Goal: Register for event/course: Register for event/course

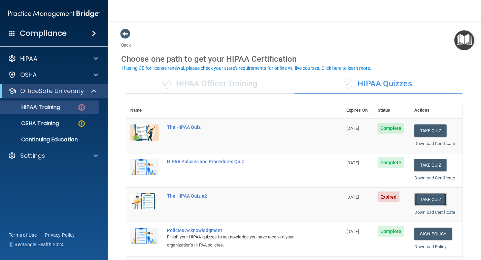
click at [428, 197] on button "Take Quiz" at bounding box center [431, 199] width 32 height 12
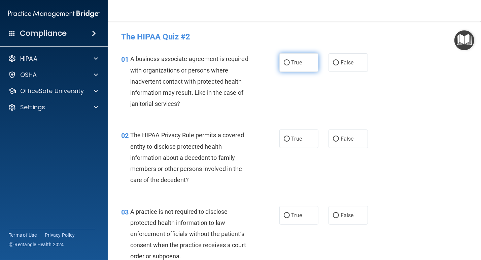
click at [292, 64] on span "True" at bounding box center [297, 62] width 10 height 6
click at [290, 64] on input "True" at bounding box center [287, 62] width 6 height 5
radio input "true"
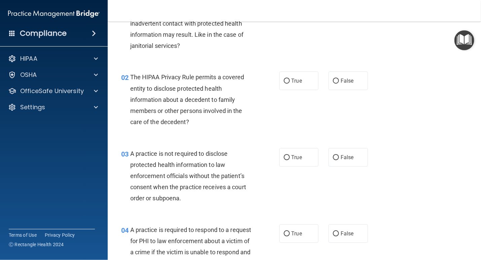
scroll to position [59, 0]
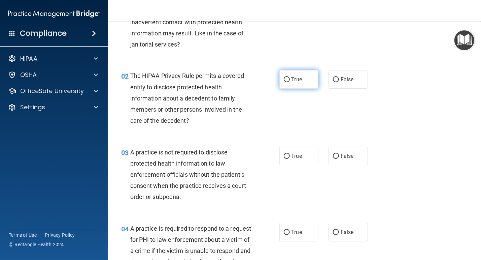
click at [301, 78] on span "True" at bounding box center [297, 79] width 10 height 6
click at [290, 78] on input "True" at bounding box center [287, 79] width 6 height 5
radio input "true"
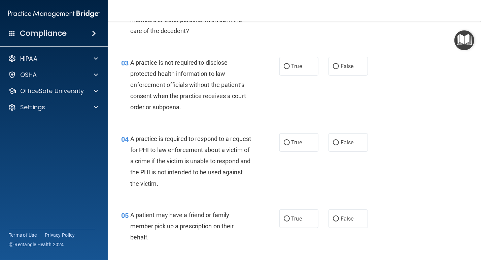
scroll to position [150, 0]
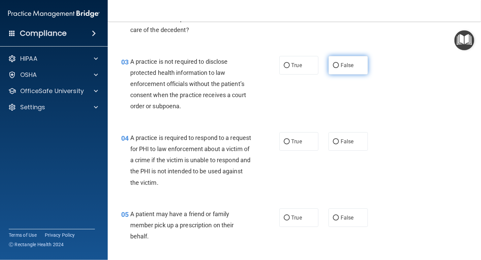
click at [354, 64] on span "False" at bounding box center [347, 65] width 13 height 6
click at [339, 64] on input "False" at bounding box center [336, 65] width 6 height 5
radio input "true"
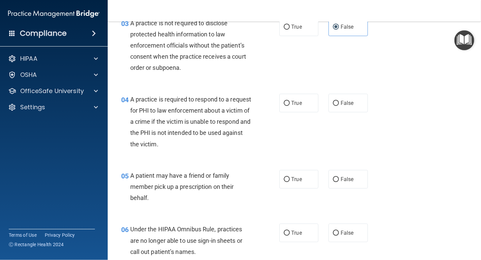
scroll to position [189, 0]
click at [312, 103] on label "True" at bounding box center [299, 102] width 39 height 19
click at [290, 103] on input "True" at bounding box center [287, 102] width 6 height 5
radio input "true"
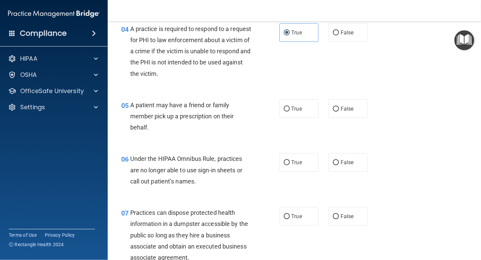
scroll to position [261, 0]
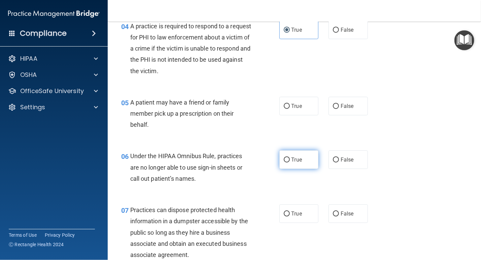
click at [288, 158] on input "True" at bounding box center [287, 159] width 6 height 5
radio input "true"
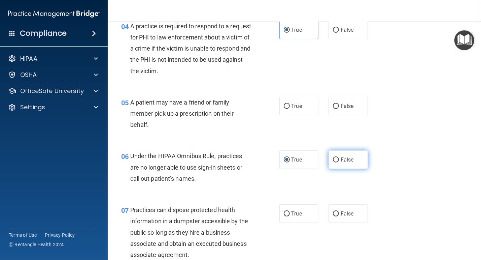
click at [345, 154] on label "False" at bounding box center [348, 159] width 39 height 19
click at [339, 157] on input "False" at bounding box center [336, 159] width 6 height 5
radio input "true"
radio input "false"
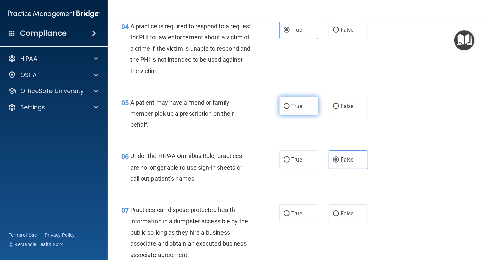
click at [292, 104] on span "True" at bounding box center [297, 106] width 10 height 6
click at [290, 104] on input "True" at bounding box center [287, 106] width 6 height 5
radio input "true"
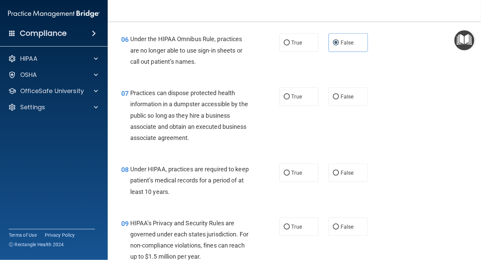
scroll to position [379, 0]
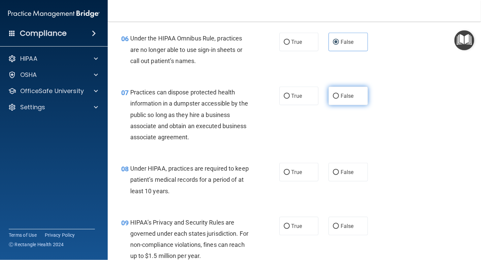
click at [348, 94] on span "False" at bounding box center [347, 96] width 13 height 6
click at [339, 94] on input "False" at bounding box center [336, 96] width 6 height 5
radio input "true"
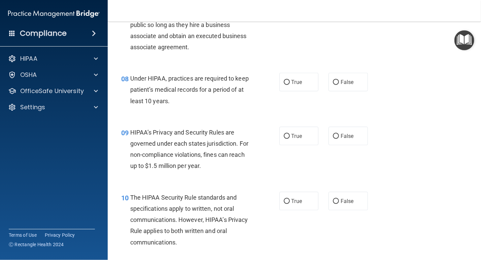
scroll to position [470, 0]
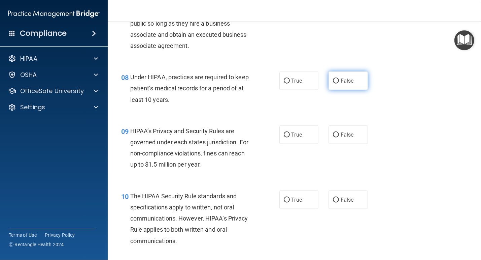
click at [332, 85] on label "False" at bounding box center [348, 80] width 39 height 19
click at [333, 84] on input "False" at bounding box center [336, 81] width 6 height 5
radio input "true"
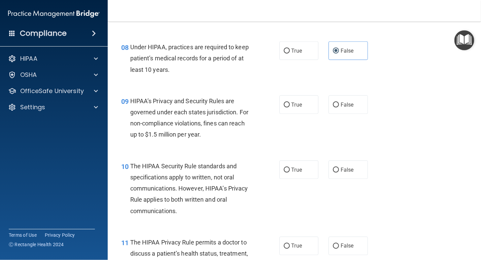
scroll to position [501, 0]
click at [290, 106] on label "True" at bounding box center [299, 104] width 39 height 19
click at [290, 106] on input "True" at bounding box center [287, 104] width 6 height 5
radio input "true"
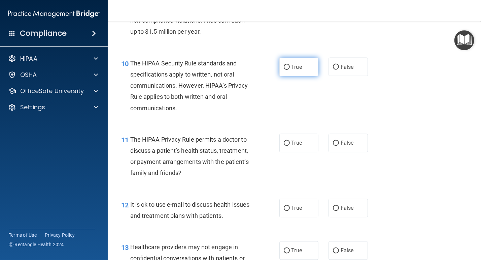
scroll to position [605, 0]
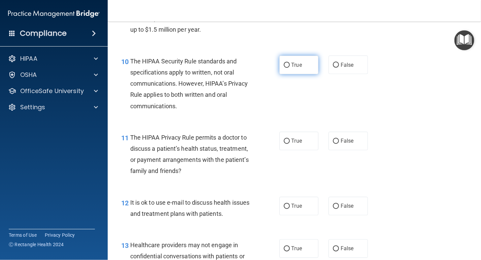
click at [289, 58] on label "True" at bounding box center [299, 65] width 39 height 19
click at [289, 63] on input "True" at bounding box center [287, 65] width 6 height 5
radio input "true"
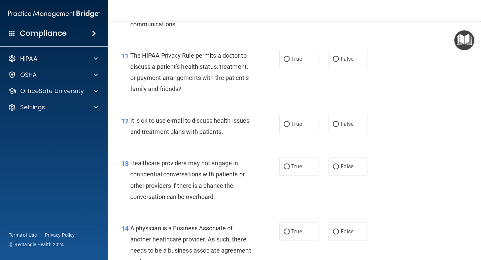
scroll to position [687, 0]
click at [339, 56] on label "False" at bounding box center [348, 59] width 39 height 19
click at [339, 57] on input "False" at bounding box center [336, 59] width 6 height 5
radio input "true"
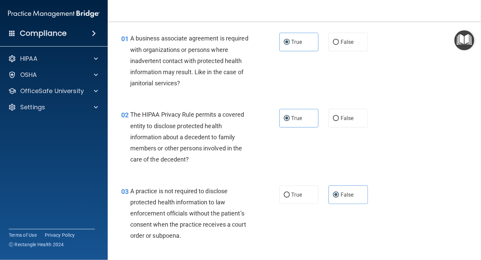
scroll to position [17, 0]
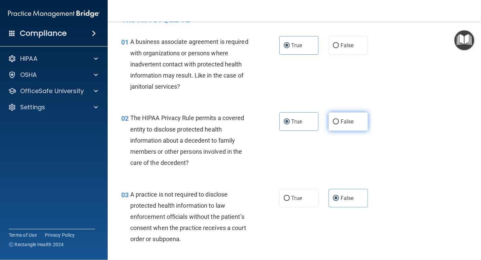
click at [342, 118] on span "False" at bounding box center [347, 121] width 13 height 6
click at [339, 119] on input "False" at bounding box center [336, 121] width 6 height 5
radio input "true"
radio input "false"
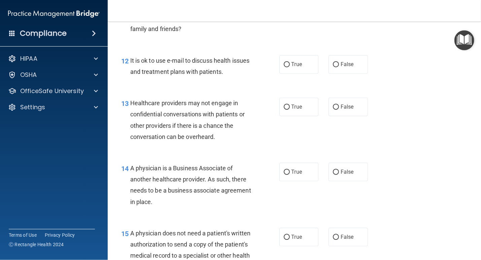
scroll to position [747, 0]
click at [347, 66] on span "False" at bounding box center [347, 64] width 13 height 6
click at [339, 66] on input "False" at bounding box center [336, 64] width 6 height 5
radio input "true"
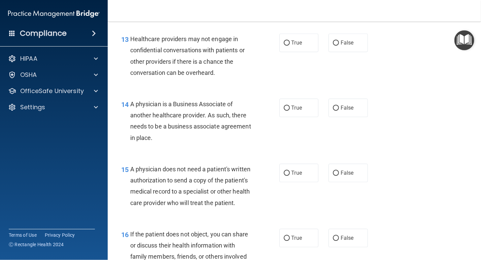
scroll to position [811, 0]
click at [296, 40] on span "True" at bounding box center [297, 42] width 10 height 6
click at [290, 40] on input "True" at bounding box center [287, 42] width 6 height 5
radio input "true"
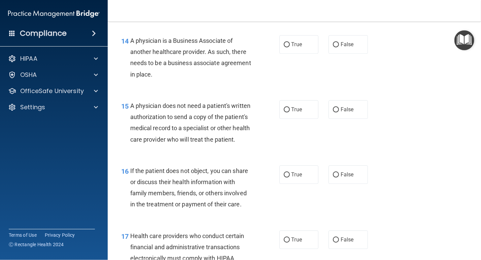
scroll to position [875, 0]
click at [295, 48] on label "True" at bounding box center [299, 43] width 39 height 19
click at [290, 46] on input "True" at bounding box center [287, 43] width 6 height 5
radio input "true"
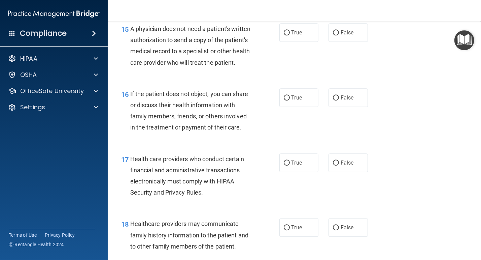
scroll to position [949, 0]
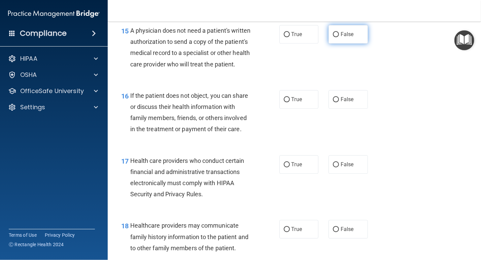
click at [338, 31] on label "False" at bounding box center [348, 34] width 39 height 19
click at [338, 32] on input "False" at bounding box center [336, 34] width 6 height 5
radio input "true"
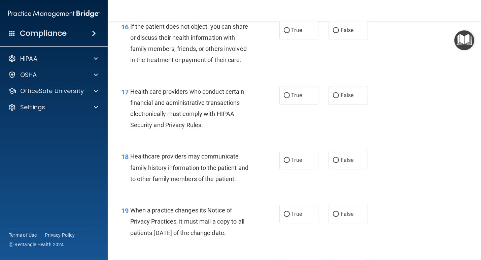
scroll to position [1019, 0]
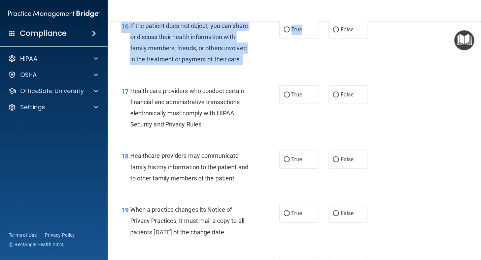
drag, startPoint x: 305, startPoint y: 44, endPoint x: 305, endPoint y: 65, distance: 20.9
click at [305, 65] on div "16 If the patient does not object, you can share or discuss their health inform…" at bounding box center [294, 44] width 357 height 65
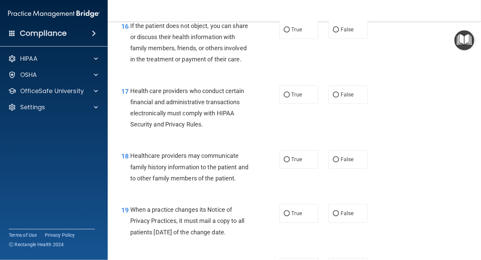
click at [305, 65] on div "16 If the patient does not object, you can share or discuss their health inform…" at bounding box center [294, 44] width 357 height 65
click at [339, 39] on label "False" at bounding box center [348, 29] width 39 height 19
click at [339, 32] on input "False" at bounding box center [336, 29] width 6 height 5
radio input "true"
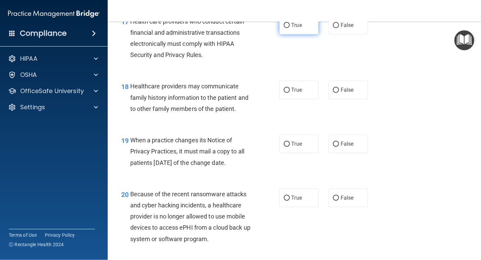
scroll to position [1090, 0]
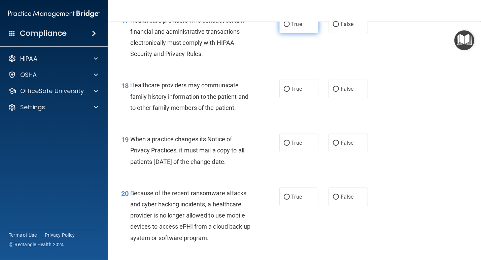
click at [304, 33] on label "True" at bounding box center [299, 24] width 39 height 19
click at [290, 27] on input "True" at bounding box center [287, 24] width 6 height 5
radio input "true"
click at [341, 92] on span "False" at bounding box center [347, 89] width 13 height 6
click at [339, 92] on input "False" at bounding box center [336, 89] width 6 height 5
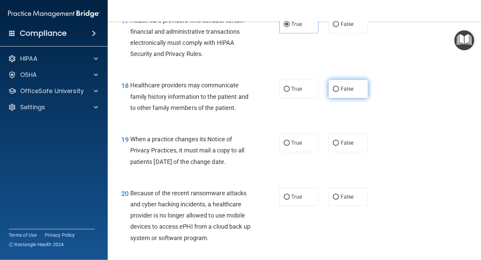
radio input "true"
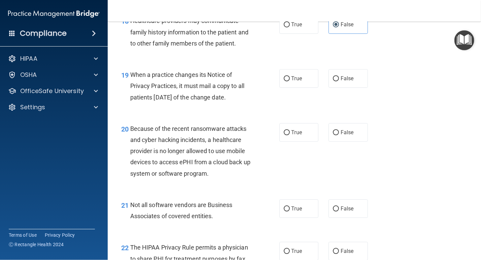
scroll to position [1156, 0]
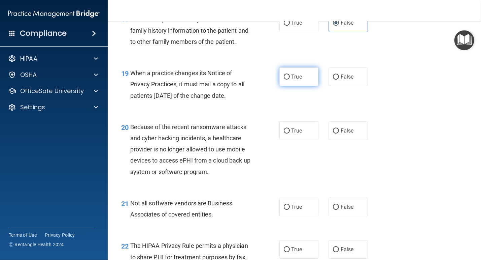
click at [295, 86] on label "True" at bounding box center [299, 76] width 39 height 19
click at [290, 80] on input "True" at bounding box center [287, 76] width 6 height 5
radio input "true"
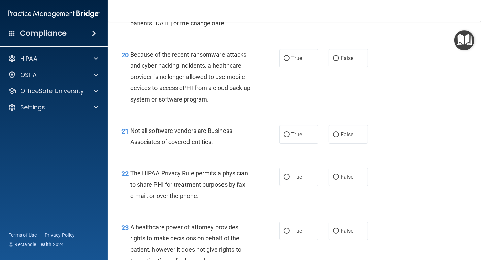
scroll to position [1228, 0]
drag, startPoint x: 345, startPoint y: 70, endPoint x: 317, endPoint y: 68, distance: 27.7
click at [317, 68] on div "True False" at bounding box center [327, 58] width 94 height 19
click at [317, 68] on label "True" at bounding box center [299, 58] width 39 height 19
click at [290, 61] on input "True" at bounding box center [287, 58] width 6 height 5
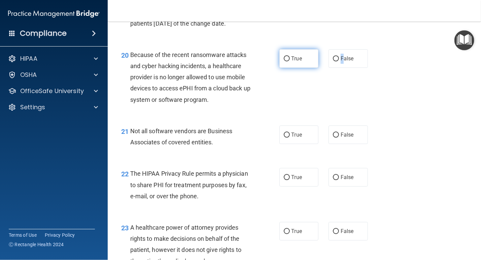
radio input "true"
click at [295, 115] on div "20 Because of the recent ransomware attacks and cyber hacking incidents, a heal…" at bounding box center [294, 79] width 357 height 76
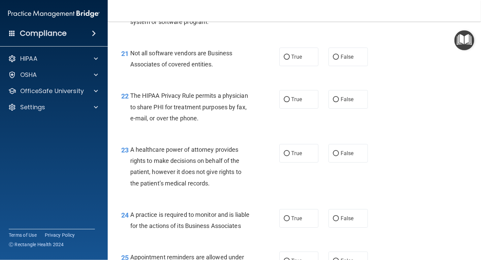
scroll to position [1307, 0]
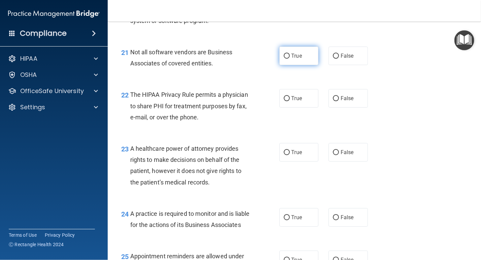
click at [298, 59] on span "True" at bounding box center [297, 56] width 10 height 6
click at [290, 59] on input "True" at bounding box center [287, 56] width 6 height 5
radio input "true"
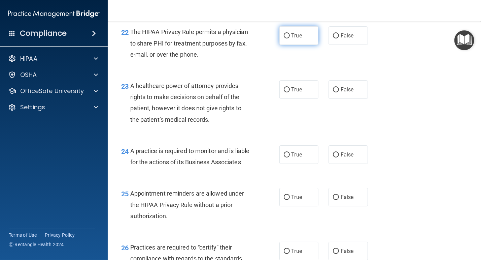
scroll to position [1370, 0]
click at [301, 44] on label "True" at bounding box center [299, 35] width 39 height 19
click at [290, 38] on input "True" at bounding box center [287, 35] width 6 height 5
radio input "true"
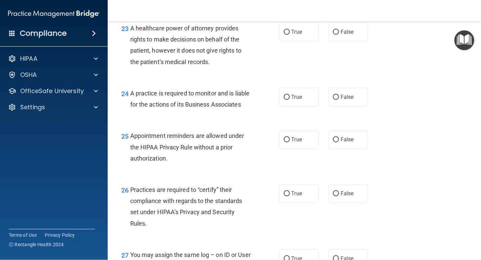
scroll to position [1427, 0]
click at [297, 35] on span "True" at bounding box center [297, 31] width 10 height 6
click at [290, 34] on input "True" at bounding box center [287, 31] width 6 height 5
radio input "true"
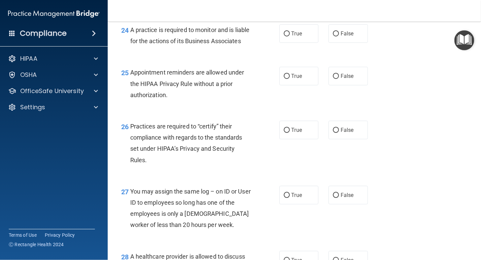
scroll to position [1491, 0]
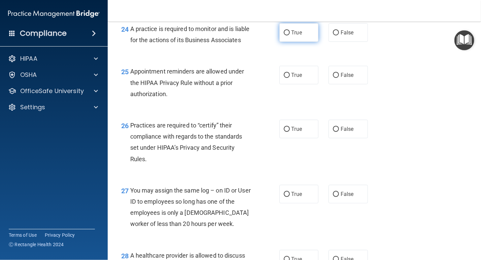
click at [298, 36] on span "True" at bounding box center [297, 32] width 10 height 6
click at [290, 35] on input "True" at bounding box center [287, 32] width 6 height 5
radio input "true"
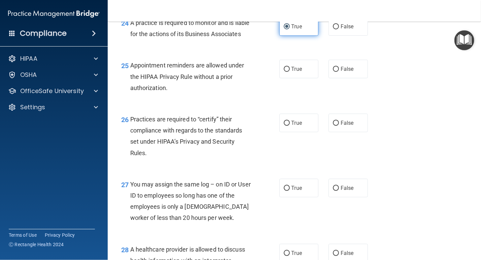
scroll to position [1496, 0]
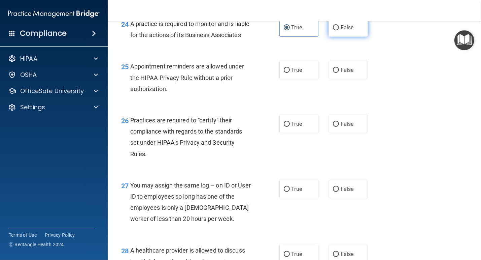
click at [335, 37] on label "False" at bounding box center [348, 27] width 39 height 19
click at [335, 30] on input "False" at bounding box center [336, 27] width 6 height 5
radio input "true"
radio input "false"
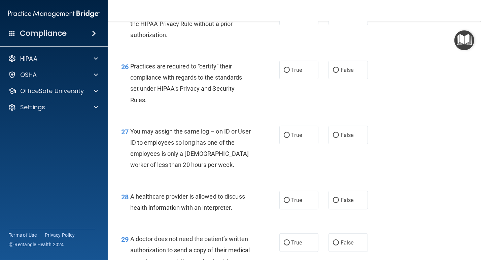
scroll to position [1551, 0]
click at [291, 25] on label "True" at bounding box center [299, 15] width 39 height 19
click at [290, 18] on input "True" at bounding box center [287, 15] width 6 height 5
radio input "true"
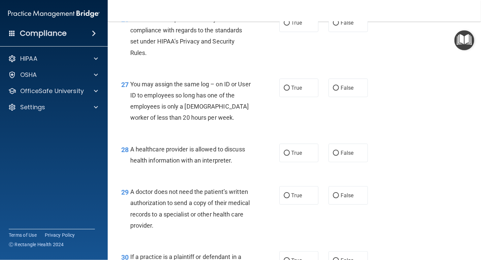
scroll to position [1598, 0]
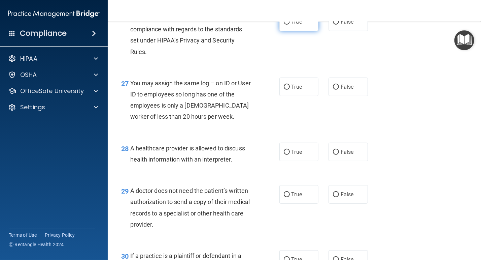
click at [302, 25] on span "True" at bounding box center [297, 22] width 10 height 6
click at [290, 25] on input "True" at bounding box center [287, 22] width 6 height 5
radio input "true"
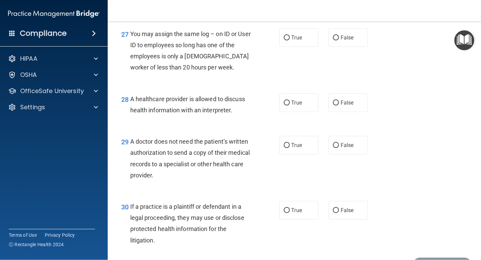
scroll to position [1650, 0]
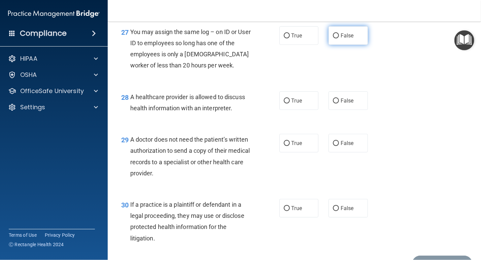
click at [337, 38] on input "False" at bounding box center [336, 35] width 6 height 5
radio input "true"
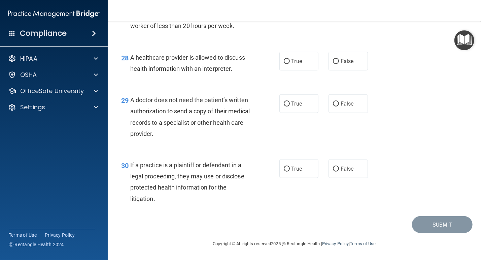
scroll to position [1708, 0]
click at [345, 64] on span "False" at bounding box center [347, 61] width 13 height 6
click at [339, 64] on input "False" at bounding box center [336, 61] width 6 height 5
radio input "true"
click at [321, 138] on div "29 A doctor does not need the patient’s written authorization to send a copy of…" at bounding box center [294, 118] width 357 height 65
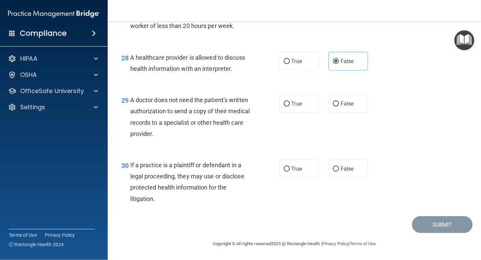
scroll to position [1712, 0]
click at [355, 106] on label "False" at bounding box center [348, 103] width 39 height 19
click at [339, 106] on input "False" at bounding box center [336, 103] width 6 height 5
radio input "true"
click at [349, 175] on label "False" at bounding box center [348, 168] width 39 height 19
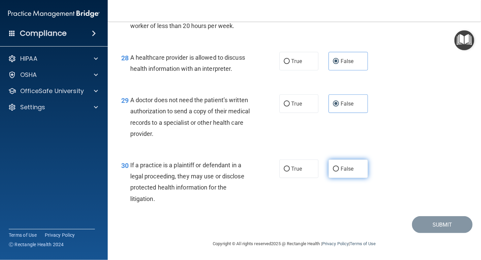
click at [339, 172] on input "False" at bounding box center [336, 168] width 6 height 5
radio input "true"
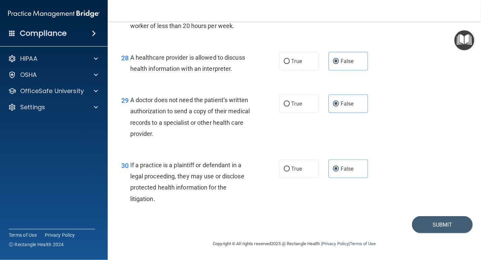
click at [354, 201] on div "30 If a practice is a plaintiff or defendant in a legal proceeding, they may us…" at bounding box center [294, 183] width 357 height 65
click at [425, 224] on button "Submit" at bounding box center [442, 224] width 61 height 17
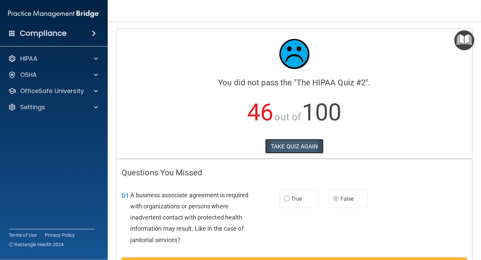
click at [301, 142] on button "TAKE QUIZ AGAIN" at bounding box center [295, 146] width 58 height 15
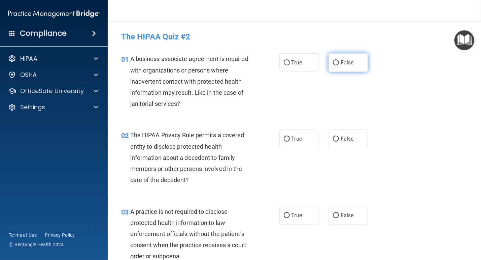
click at [340, 63] on label "False" at bounding box center [348, 62] width 39 height 19
click at [339, 63] on input "False" at bounding box center [336, 62] width 6 height 5
radio input "true"
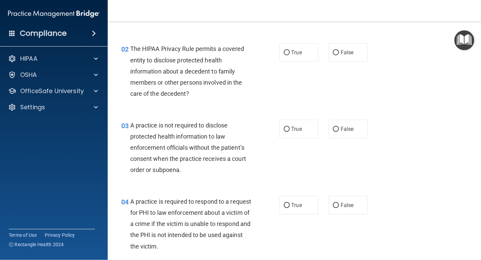
scroll to position [87, 0]
click at [300, 52] on span "True" at bounding box center [297, 52] width 10 height 6
click at [290, 52] on input "True" at bounding box center [287, 52] width 6 height 5
radio input "true"
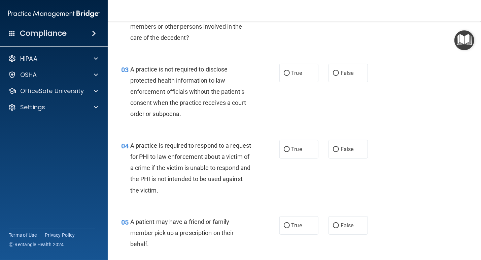
scroll to position [143, 0]
click at [299, 78] on label "True" at bounding box center [299, 72] width 39 height 19
click at [290, 75] on input "True" at bounding box center [287, 72] width 6 height 5
radio input "true"
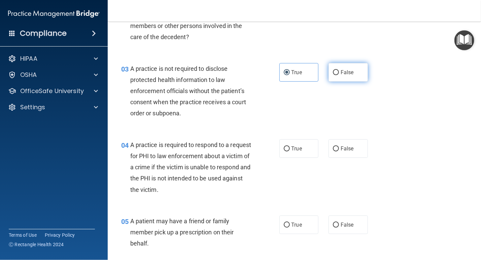
click at [351, 69] on span "False" at bounding box center [347, 72] width 13 height 6
click at [339, 70] on input "False" at bounding box center [336, 72] width 6 height 5
radio input "true"
radio input "false"
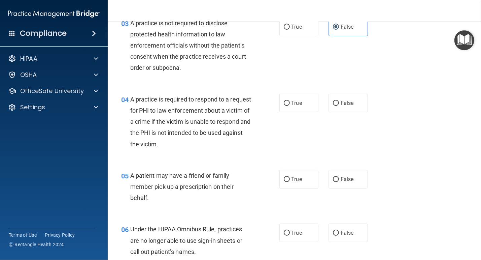
scroll to position [190, 0]
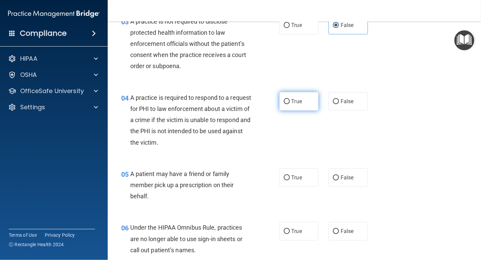
click at [290, 105] on label "True" at bounding box center [299, 101] width 39 height 19
click at [290, 104] on input "True" at bounding box center [287, 101] width 6 height 5
radio input "true"
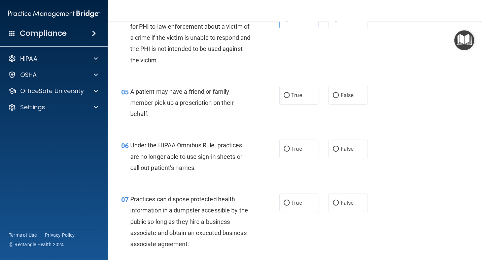
scroll to position [272, 0]
click at [296, 96] on span "True" at bounding box center [297, 95] width 10 height 6
click at [290, 96] on input "True" at bounding box center [287, 95] width 6 height 5
radio input "true"
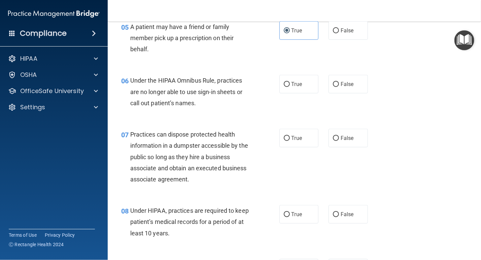
scroll to position [338, 0]
click at [343, 80] on label "False" at bounding box center [348, 83] width 39 height 19
click at [339, 81] on input "False" at bounding box center [336, 83] width 6 height 5
radio input "true"
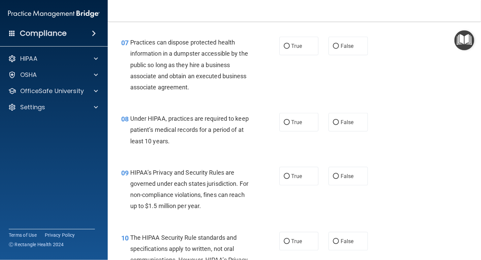
scroll to position [431, 0]
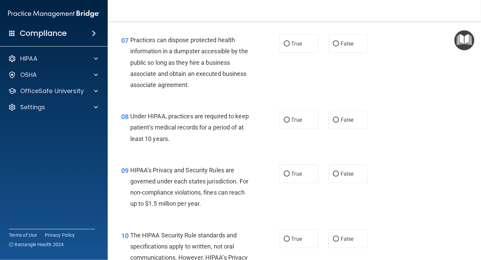
click at [345, 29] on div "07 Practices can dispose protected health information in a dumpster accessible …" at bounding box center [294, 64] width 357 height 76
click at [345, 36] on label "False" at bounding box center [348, 43] width 39 height 19
click at [339, 41] on input "False" at bounding box center [336, 43] width 6 height 5
radio input "true"
click at [345, 124] on label "False" at bounding box center [348, 120] width 39 height 19
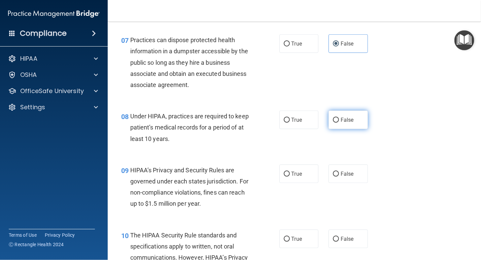
click at [339, 123] on input "False" at bounding box center [336, 120] width 6 height 5
radio input "true"
click at [332, 177] on label "False" at bounding box center [348, 173] width 39 height 19
click at [333, 177] on input "False" at bounding box center [336, 174] width 6 height 5
radio input "true"
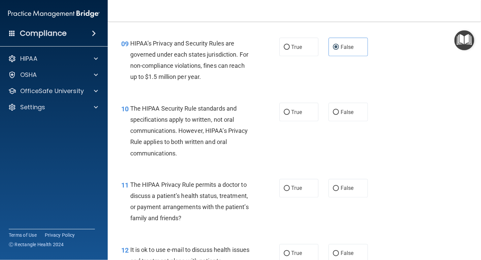
scroll to position [558, 0]
click at [305, 113] on label "True" at bounding box center [299, 111] width 39 height 19
click at [290, 113] on input "True" at bounding box center [287, 112] width 6 height 5
radio input "true"
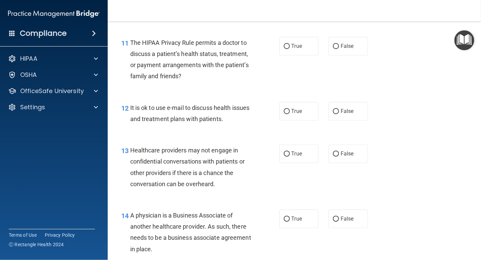
scroll to position [700, 0]
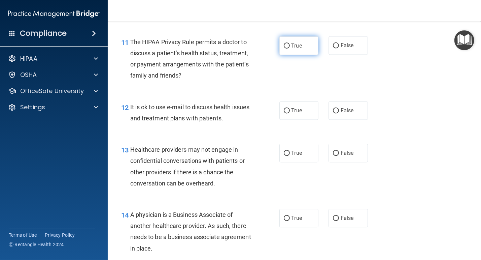
click at [292, 46] on span "True" at bounding box center [297, 45] width 10 height 6
click at [290, 46] on input "True" at bounding box center [287, 45] width 6 height 5
radio input "true"
click at [340, 52] on label "False" at bounding box center [348, 45] width 39 height 19
click at [339, 49] on input "False" at bounding box center [336, 45] width 6 height 5
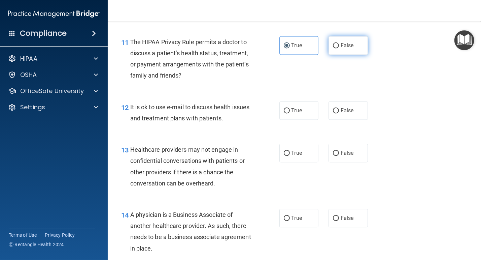
radio input "true"
radio input "false"
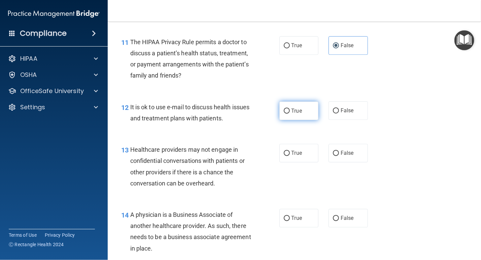
click at [301, 109] on span "True" at bounding box center [297, 110] width 10 height 6
click at [290, 109] on input "True" at bounding box center [287, 110] width 6 height 5
radio input "true"
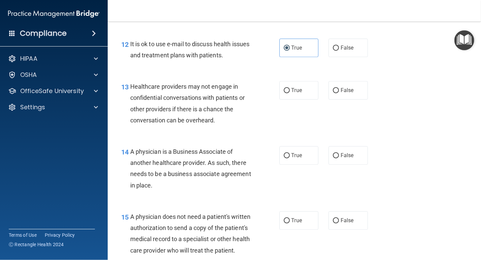
scroll to position [764, 0]
click at [346, 89] on span "False" at bounding box center [347, 90] width 13 height 6
click at [339, 89] on input "False" at bounding box center [336, 90] width 6 height 5
radio input "true"
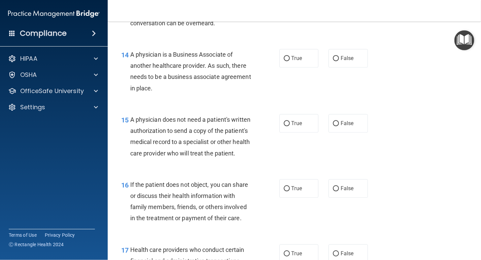
scroll to position [861, 0]
click at [295, 61] on label "True" at bounding box center [299, 58] width 39 height 19
click at [290, 61] on input "True" at bounding box center [287, 58] width 6 height 5
radio input "true"
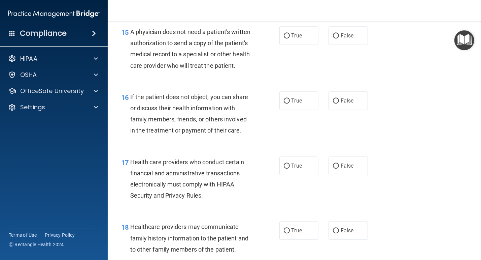
scroll to position [948, 0]
click at [300, 39] on label "True" at bounding box center [299, 36] width 39 height 19
click at [290, 39] on input "True" at bounding box center [287, 36] width 6 height 5
radio input "true"
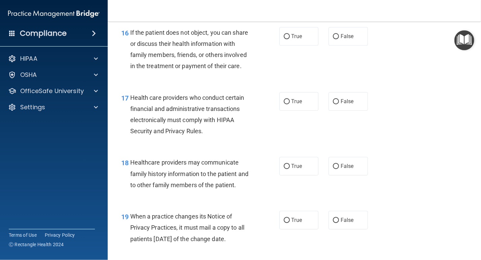
scroll to position [1013, 0]
click at [293, 39] on span "True" at bounding box center [297, 35] width 10 height 6
click at [290, 38] on input "True" at bounding box center [287, 35] width 6 height 5
radio input "true"
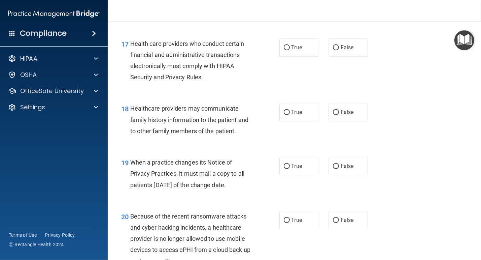
scroll to position [1087, 0]
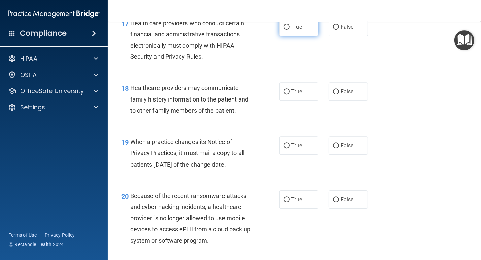
click at [302, 36] on label "True" at bounding box center [299, 27] width 39 height 19
click at [290, 30] on input "True" at bounding box center [287, 27] width 6 height 5
radio input "true"
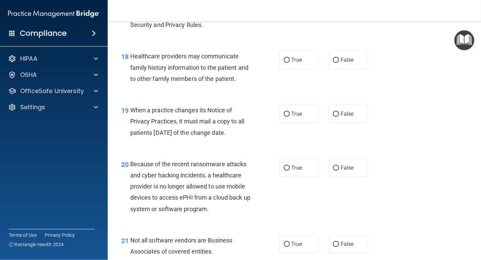
scroll to position [1120, 0]
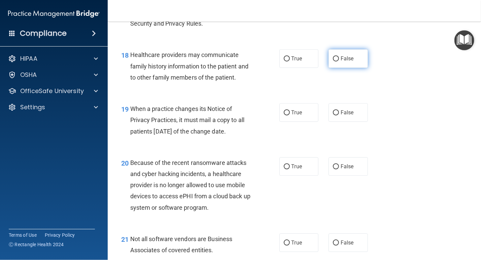
click at [347, 68] on label "False" at bounding box center [348, 58] width 39 height 19
click at [339, 61] on input "False" at bounding box center [336, 58] width 6 height 5
radio input "true"
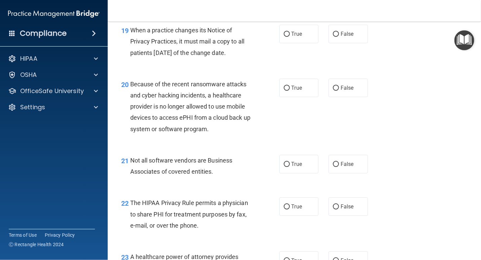
scroll to position [1200, 0]
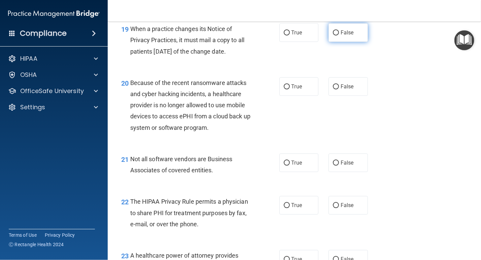
click at [345, 36] on span "False" at bounding box center [347, 32] width 13 height 6
click at [339, 35] on input "False" at bounding box center [336, 32] width 6 height 5
radio input "true"
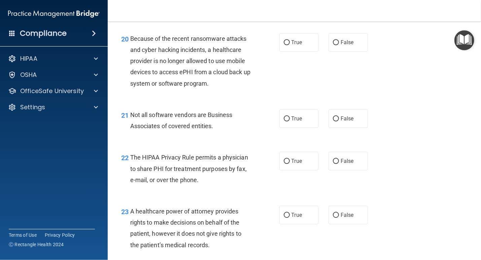
scroll to position [1246, 0]
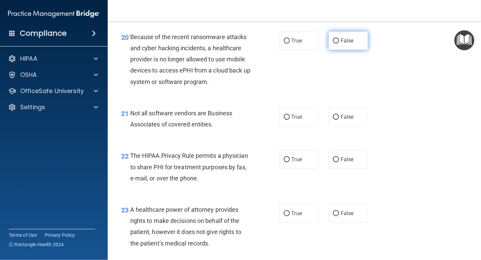
click at [335, 43] on input "False" at bounding box center [336, 40] width 6 height 5
radio input "true"
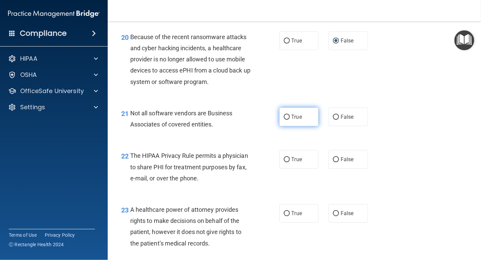
click at [301, 119] on label "True" at bounding box center [299, 116] width 39 height 19
click at [290, 119] on input "True" at bounding box center [287, 117] width 6 height 5
radio input "true"
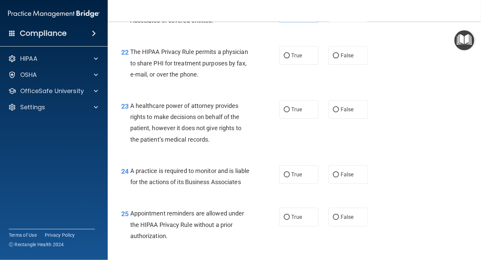
scroll to position [1350, 0]
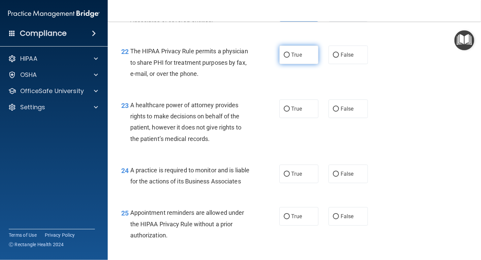
click at [303, 64] on label "True" at bounding box center [299, 54] width 39 height 19
click at [290, 58] on input "True" at bounding box center [287, 55] width 6 height 5
radio input "true"
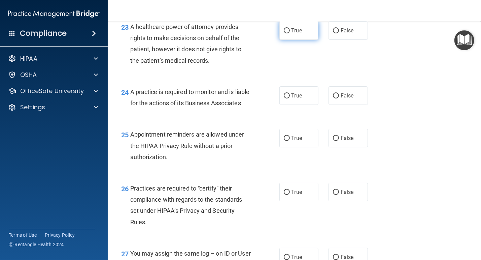
scroll to position [1427, 0]
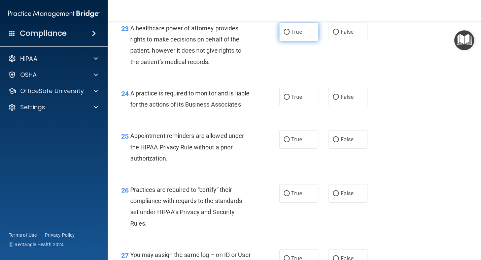
click at [301, 35] on span "True" at bounding box center [297, 32] width 10 height 6
click at [290, 35] on input "True" at bounding box center [287, 32] width 6 height 5
radio input "true"
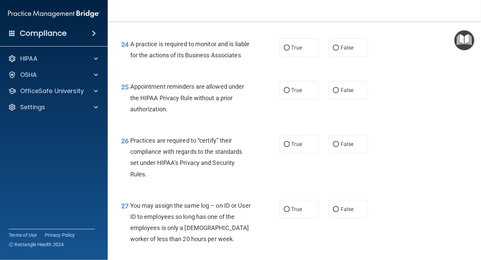
scroll to position [1476, 0]
click at [330, 57] on label "False" at bounding box center [348, 47] width 39 height 19
click at [333, 50] on input "False" at bounding box center [336, 47] width 6 height 5
radio input "true"
click at [304, 99] on label "True" at bounding box center [299, 90] width 39 height 19
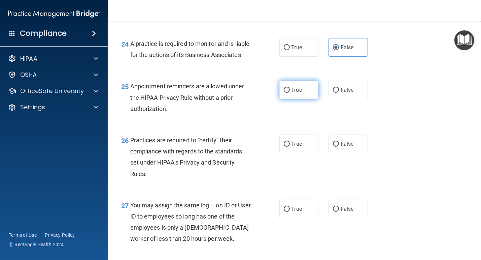
click at [290, 93] on input "True" at bounding box center [287, 90] width 6 height 5
radio input "true"
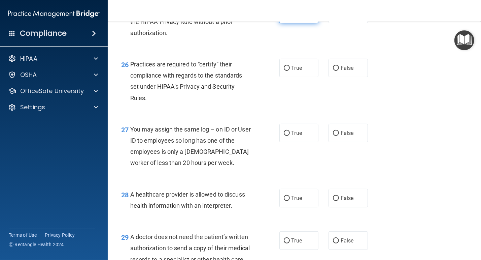
scroll to position [1556, 0]
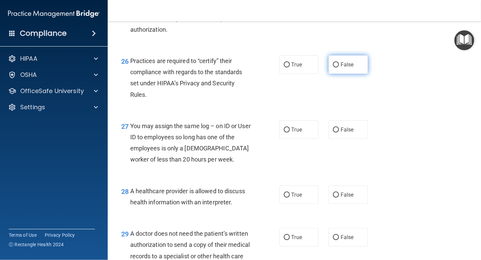
click at [335, 74] on label "False" at bounding box center [348, 64] width 39 height 19
click at [335, 67] on input "False" at bounding box center [336, 64] width 6 height 5
radio input "true"
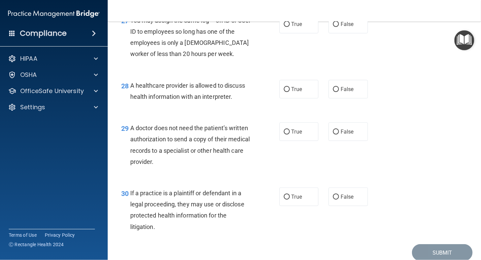
scroll to position [1661, 0]
click at [333, 33] on label "False" at bounding box center [348, 23] width 39 height 19
click at [333, 27] on input "False" at bounding box center [336, 24] width 6 height 5
radio input "true"
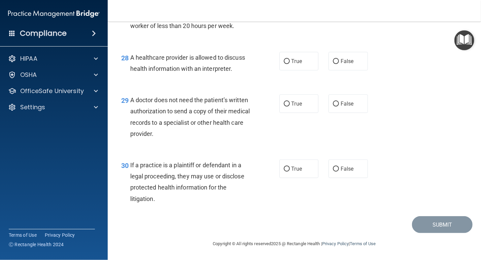
scroll to position [1712, 0]
click at [292, 65] on label "True" at bounding box center [299, 61] width 39 height 19
click at [290, 64] on input "True" at bounding box center [287, 61] width 6 height 5
radio input "true"
click at [301, 108] on label "True" at bounding box center [299, 103] width 39 height 19
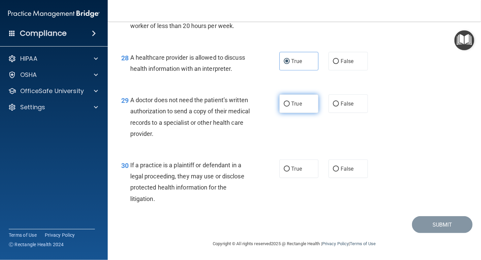
click at [290, 106] on input "True" at bounding box center [287, 103] width 6 height 5
radio input "true"
click at [298, 168] on span "True" at bounding box center [297, 168] width 10 height 6
click at [290, 168] on input "True" at bounding box center [287, 168] width 6 height 5
radio input "true"
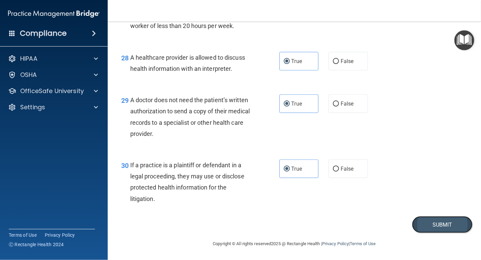
click at [430, 222] on button "Submit" at bounding box center [442, 224] width 61 height 17
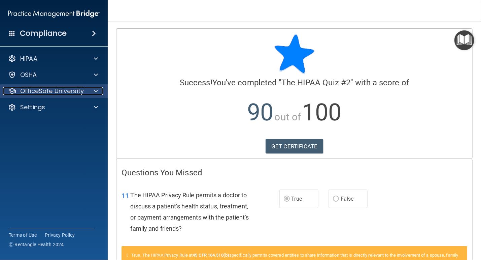
click at [66, 91] on p "OfficeSafe University" at bounding box center [52, 91] width 64 height 8
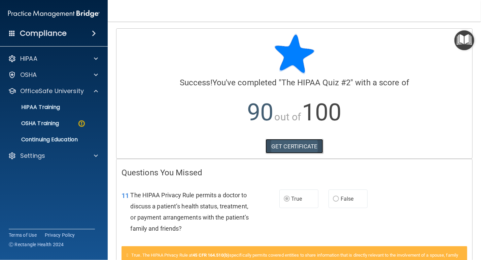
click at [284, 146] on link "GET CERTIFICATE" at bounding box center [295, 146] width 58 height 15
click at [61, 113] on link "HIPAA Training" at bounding box center [46, 106] width 106 height 13
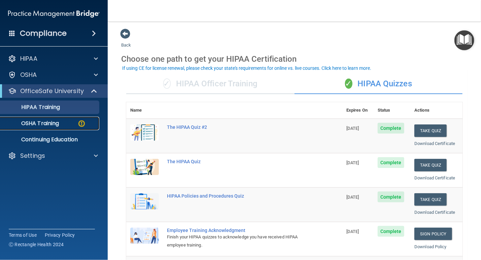
click at [53, 121] on p "OSHA Training" at bounding box center [31, 123] width 55 height 7
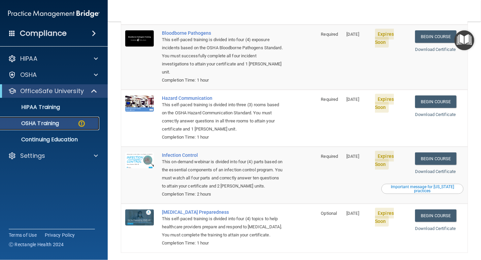
scroll to position [90, 0]
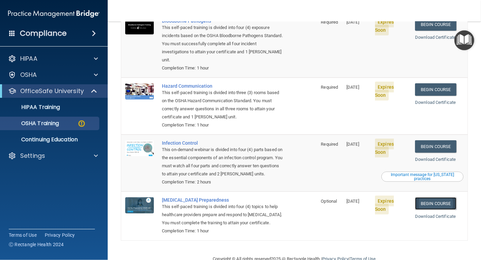
click at [450, 197] on link "Begin Course" at bounding box center [435, 203] width 41 height 12
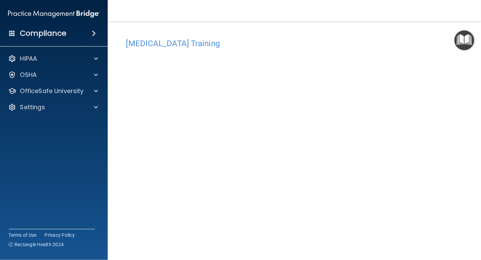
scroll to position [29, 0]
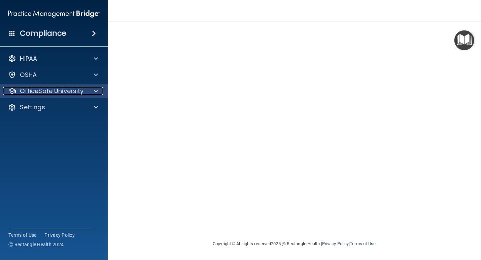
click at [62, 88] on p "OfficeSafe University" at bounding box center [52, 91] width 64 height 8
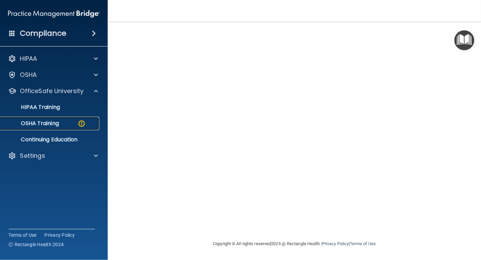
click at [57, 126] on p "OSHA Training" at bounding box center [31, 123] width 55 height 7
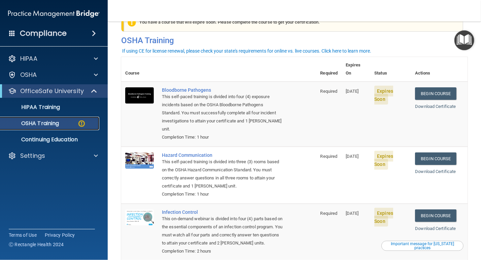
scroll to position [22, 0]
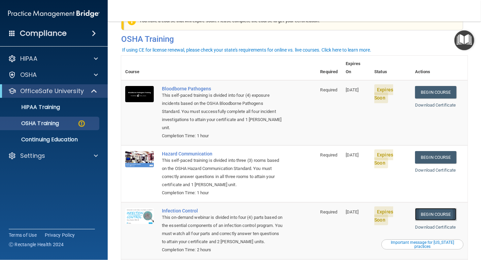
click at [441, 208] on link "Begin Course" at bounding box center [435, 214] width 41 height 12
click at [72, 128] on link "OSHA Training" at bounding box center [46, 123] width 106 height 13
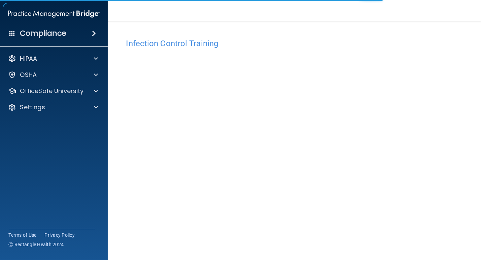
scroll to position [29, 0]
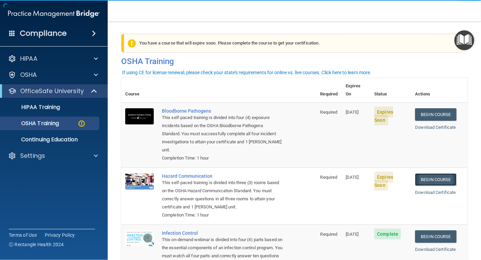
click at [435, 173] on link "Begin Course" at bounding box center [435, 179] width 41 height 12
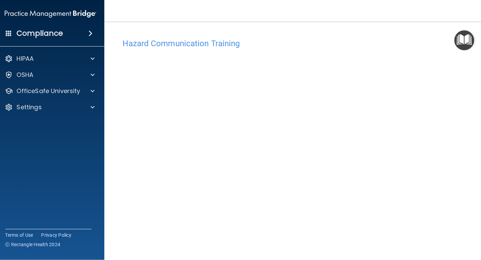
click at [464, 39] on img "Open Resource Center" at bounding box center [465, 40] width 20 height 20
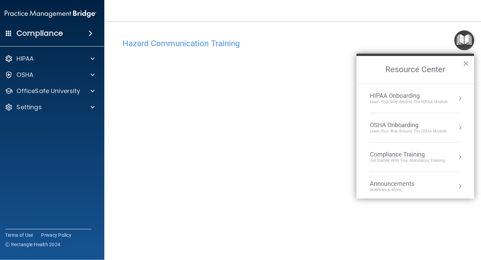
click at [463, 41] on img "Open Resource Center" at bounding box center [465, 40] width 20 height 20
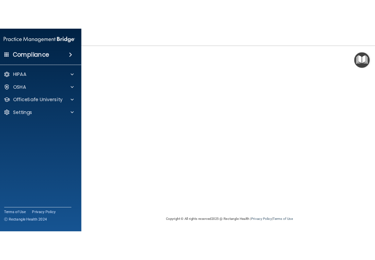
scroll to position [42, 0]
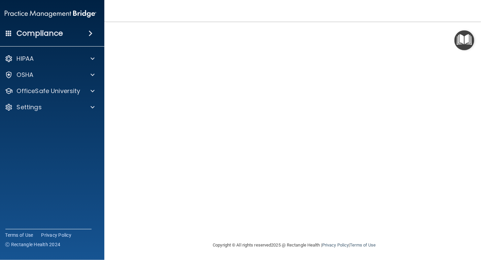
click at [409, 4] on nav "Toggle navigation [PERSON_NAME] [PERSON_NAME][EMAIL_ADDRESS][PERSON_NAME][DOMAI…" at bounding box center [294, 11] width 381 height 22
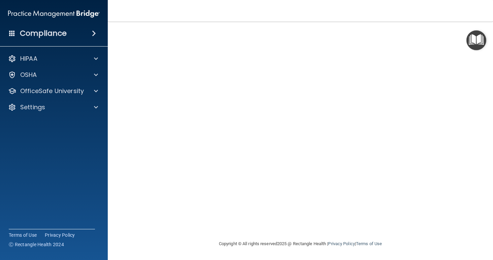
scroll to position [0, 0]
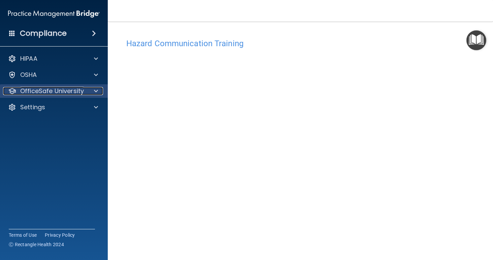
click at [60, 91] on p "OfficeSafe University" at bounding box center [52, 91] width 64 height 8
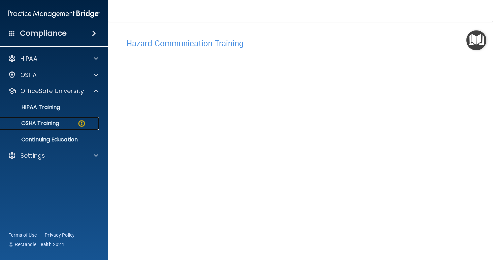
click at [53, 123] on p "OSHA Training" at bounding box center [31, 123] width 55 height 7
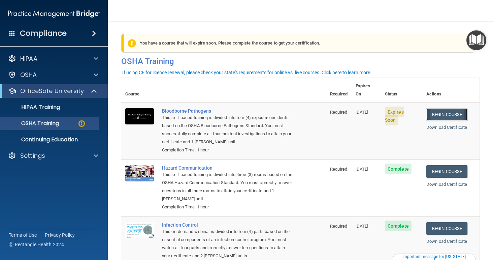
click at [451, 109] on link "Begin Course" at bounding box center [447, 114] width 41 height 12
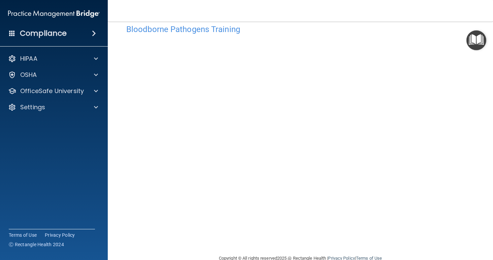
scroll to position [29, 0]
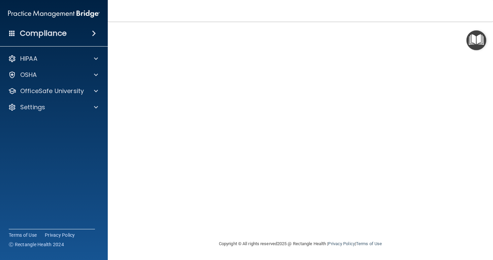
click at [479, 42] on img "Open Resource Center" at bounding box center [477, 40] width 20 height 20
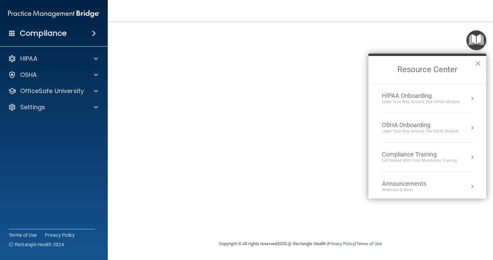
click at [481, 66] on h2 "Resource Center" at bounding box center [428, 70] width 118 height 28
click at [479, 64] on button "×" at bounding box center [478, 63] width 6 height 11
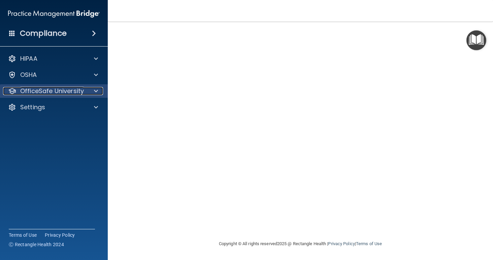
click at [45, 91] on p "OfficeSafe University" at bounding box center [52, 91] width 64 height 8
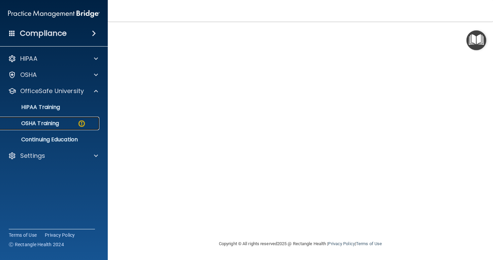
click at [46, 124] on p "OSHA Training" at bounding box center [31, 123] width 55 height 7
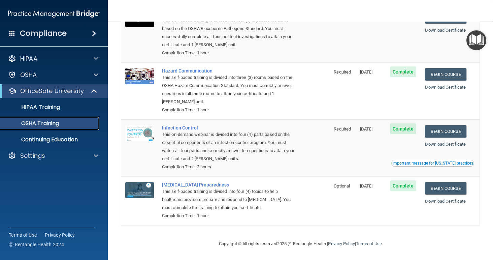
scroll to position [71, 0]
